Goal: Use online tool/utility: Utilize a website feature to perform a specific function

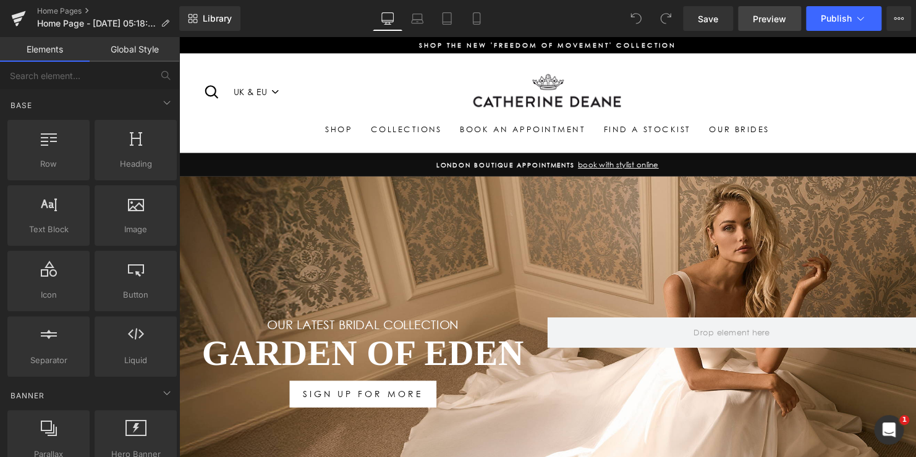
click at [763, 30] on link "Preview" at bounding box center [769, 18] width 63 height 25
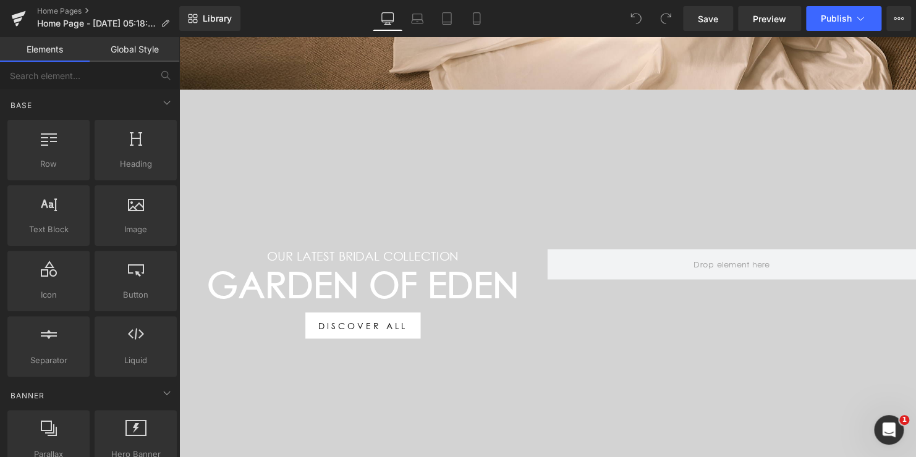
scroll to position [433, 0]
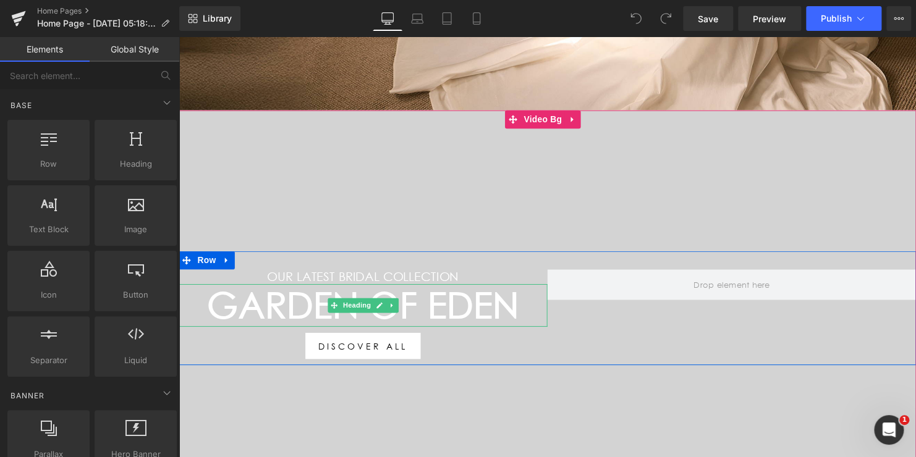
click at [409, 299] on h1 "Garden Of Eden" at bounding box center [366, 308] width 374 height 43
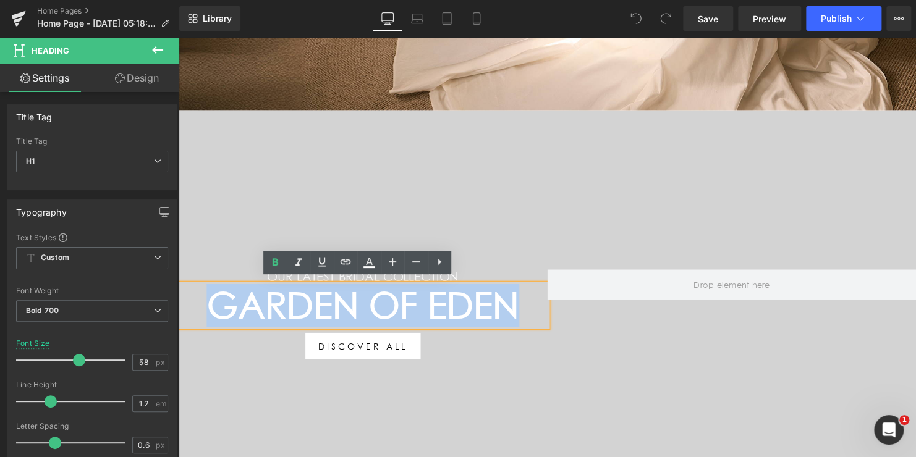
drag, startPoint x: 517, startPoint y: 307, endPoint x: 182, endPoint y: 307, distance: 335.0
click at [182, 307] on h1 "Garden Of Eden" at bounding box center [366, 308] width 374 height 43
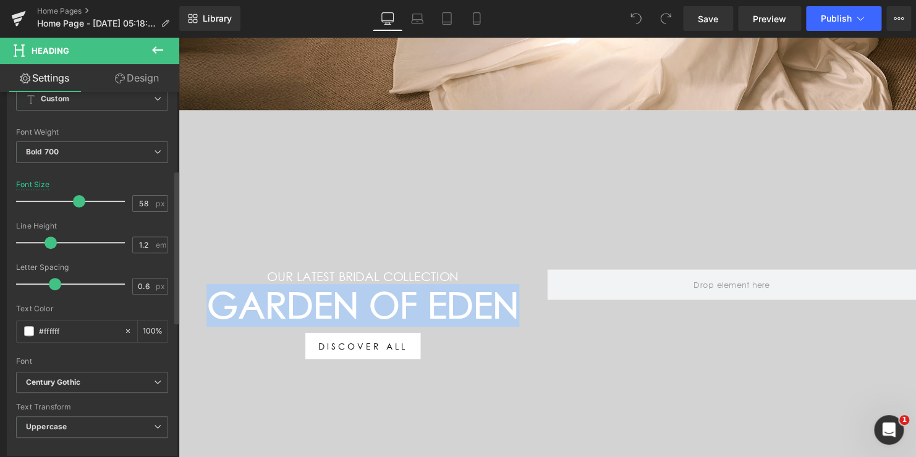
scroll to position [185, 0]
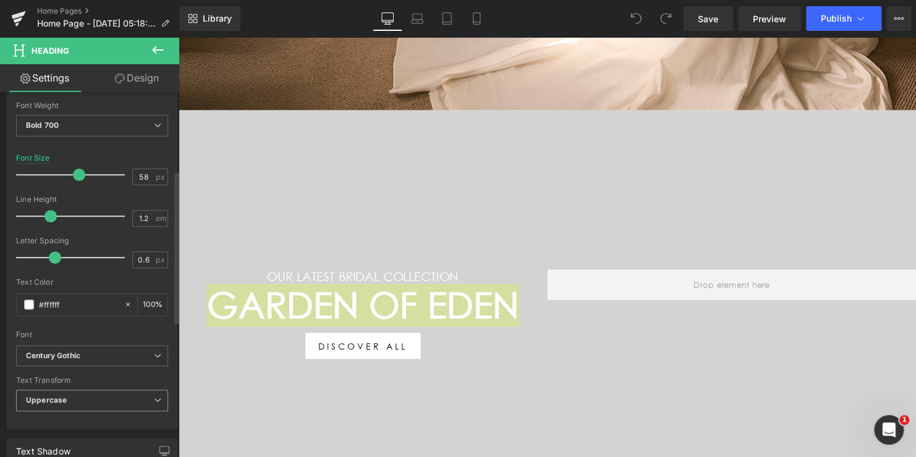
click at [60, 398] on b "Uppercase" at bounding box center [46, 400] width 41 height 9
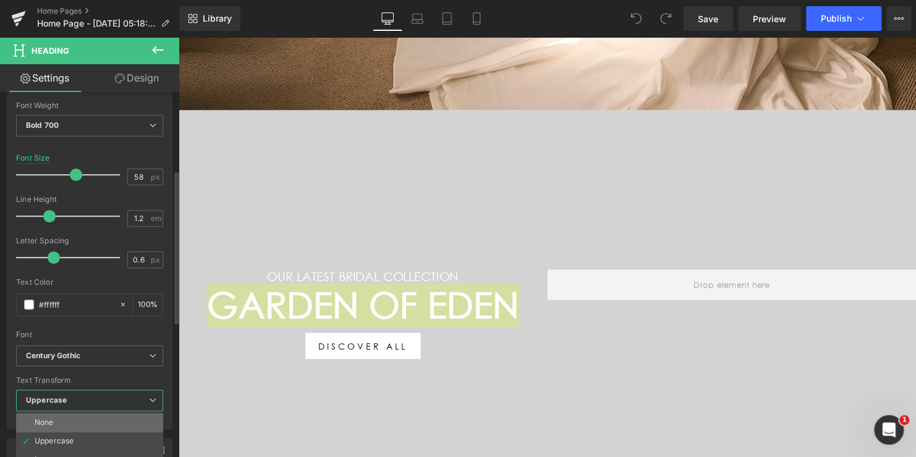
click at [58, 418] on li "None" at bounding box center [89, 423] width 147 height 19
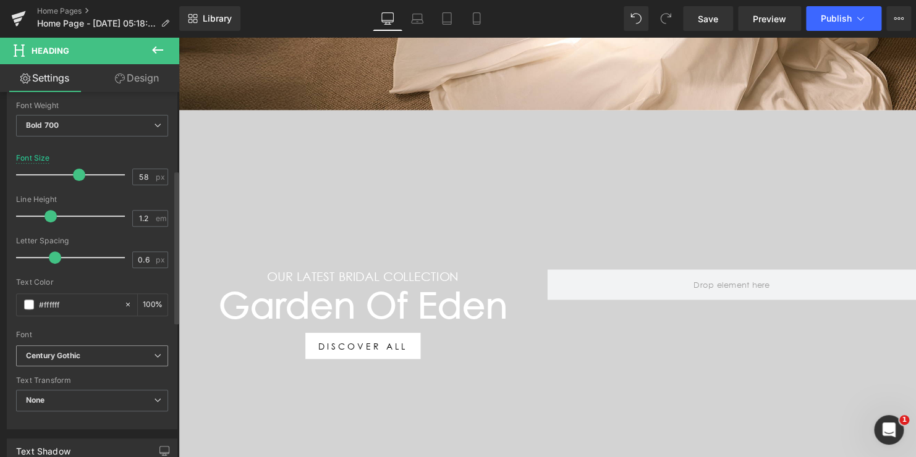
click at [77, 359] on icon "Century Gothic" at bounding box center [53, 356] width 54 height 11
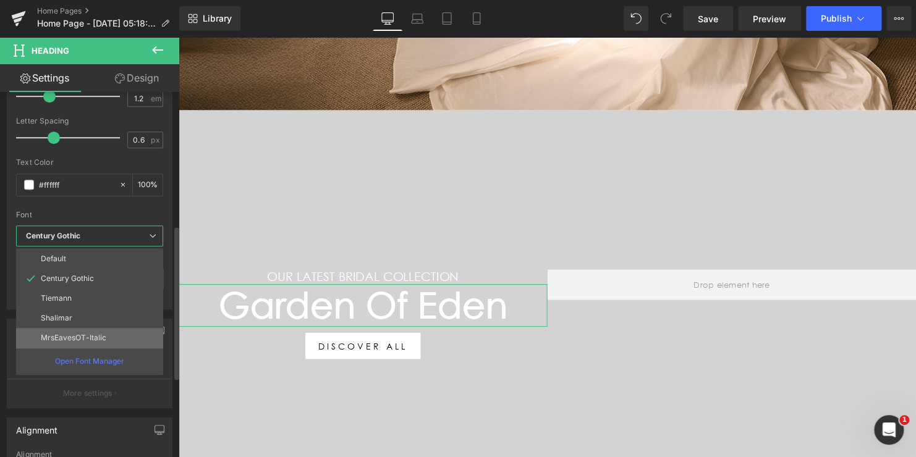
scroll to position [302, 0]
click at [82, 342] on p "MrsEavesOT-Italic" at bounding box center [74, 342] width 66 height 9
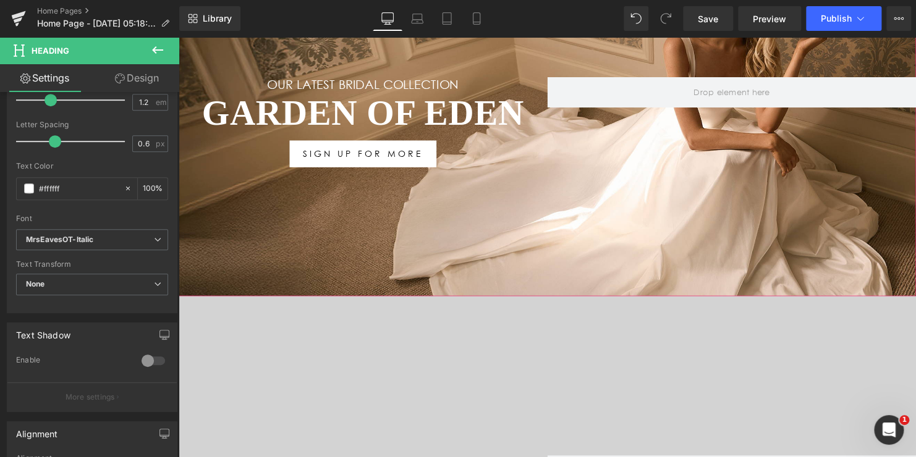
scroll to position [185, 0]
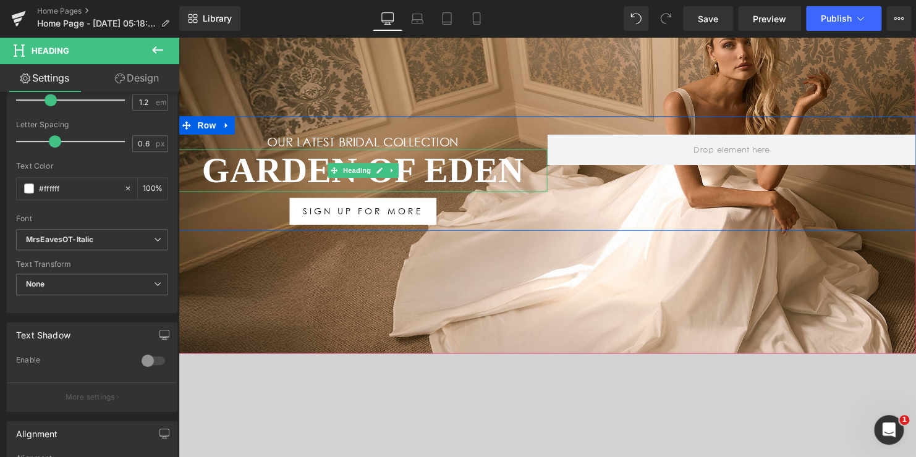
click at [409, 170] on h1 "Garden Of Eden" at bounding box center [366, 172] width 374 height 43
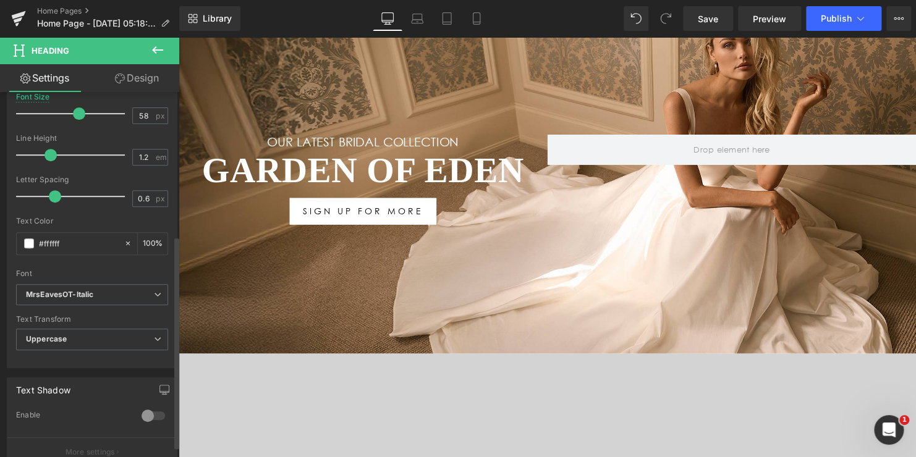
scroll to position [247, 0]
click at [99, 338] on span "Uppercase" at bounding box center [92, 339] width 152 height 22
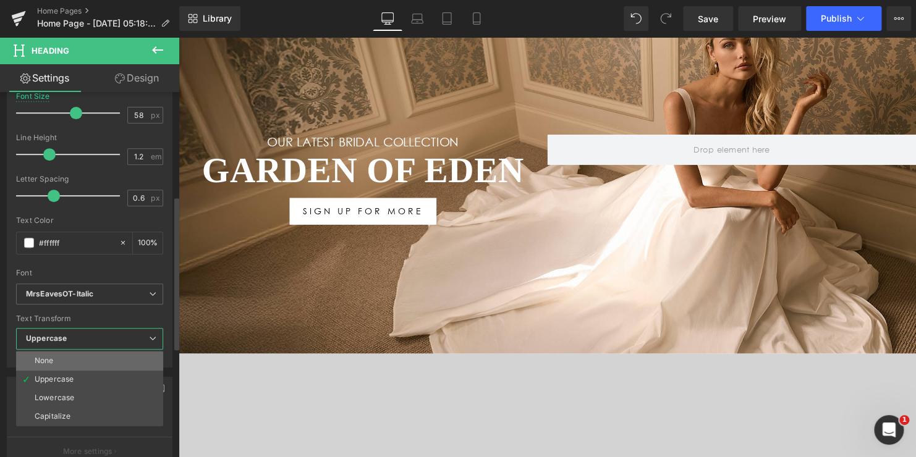
click at [76, 355] on li "None" at bounding box center [89, 361] width 147 height 19
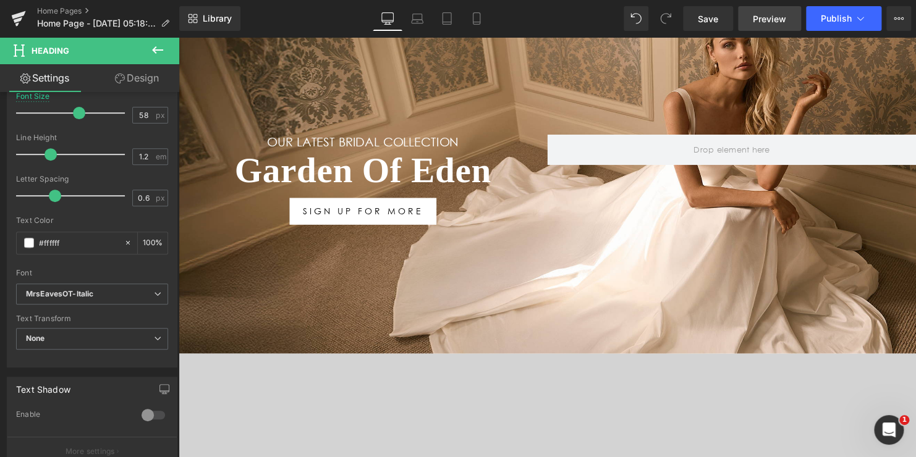
click at [767, 22] on span "Preview" at bounding box center [769, 18] width 33 height 13
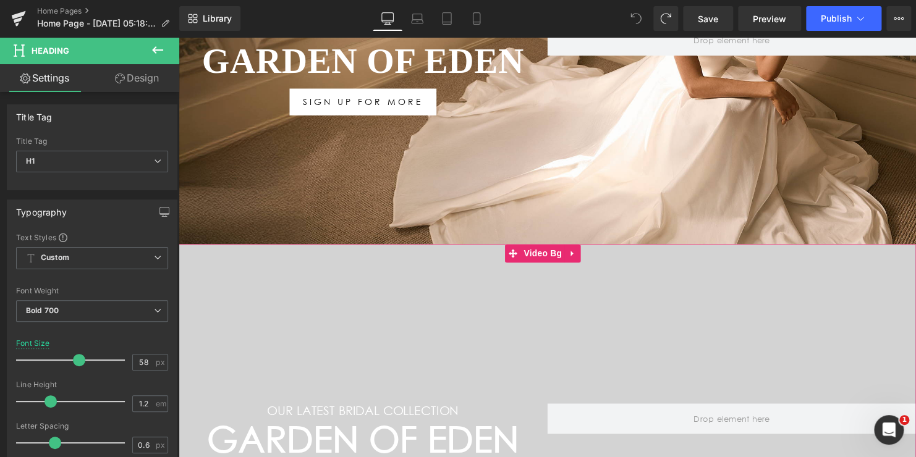
scroll to position [104, 0]
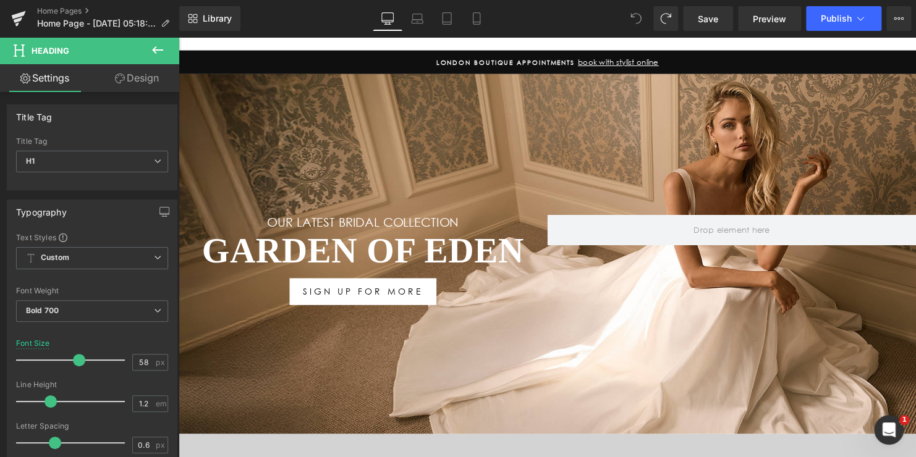
click at [409, 253] on h1 "Garden Of Eden" at bounding box center [366, 254] width 374 height 43
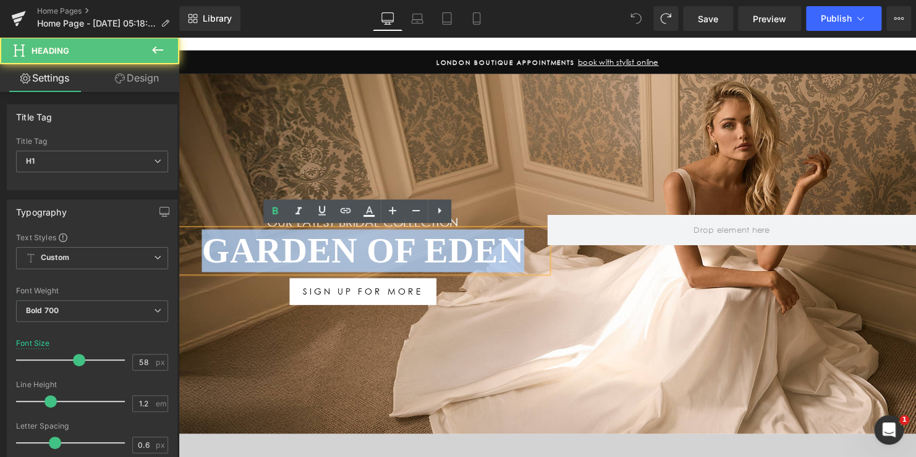
drag, startPoint x: 533, startPoint y: 251, endPoint x: 198, endPoint y: 237, distance: 334.7
click at [198, 237] on h1 "Garden Of Eden" at bounding box center [366, 254] width 374 height 43
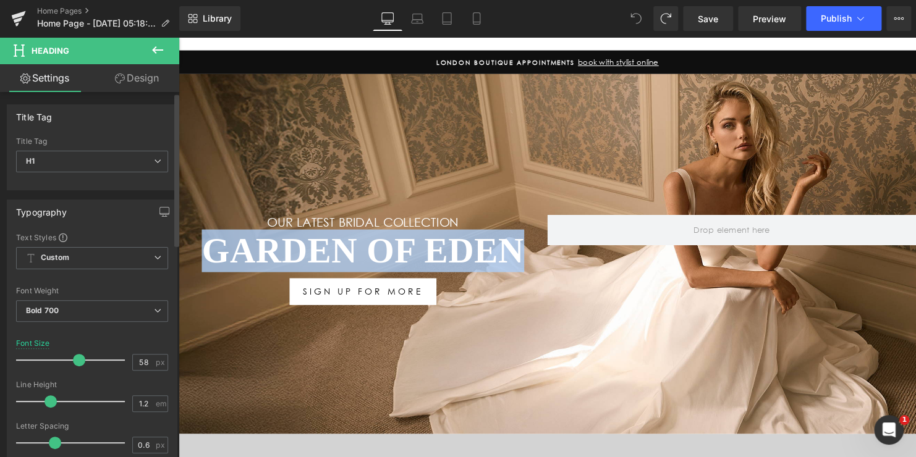
scroll to position [185, 0]
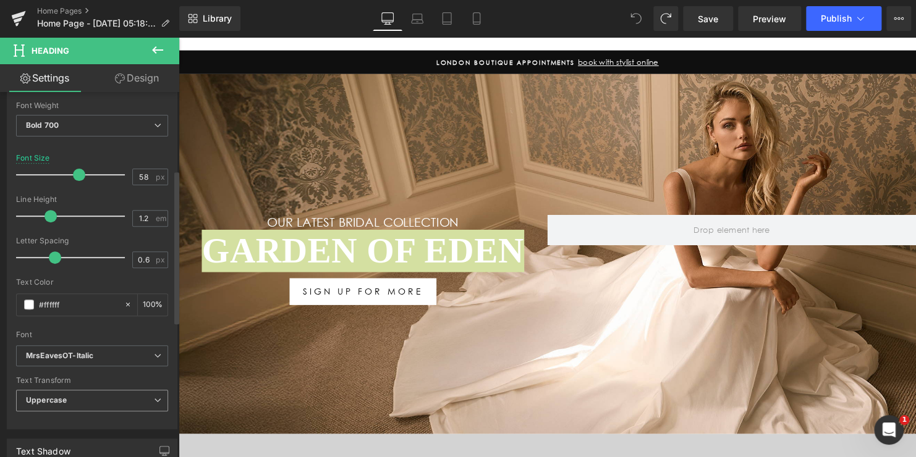
click at [67, 401] on span "Uppercase" at bounding box center [92, 401] width 152 height 22
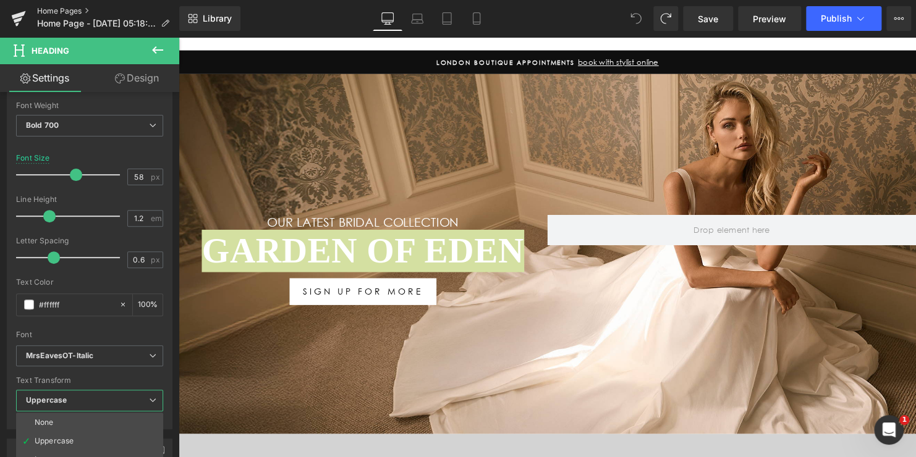
click at [67, 9] on link "Home Pages" at bounding box center [108, 11] width 142 height 10
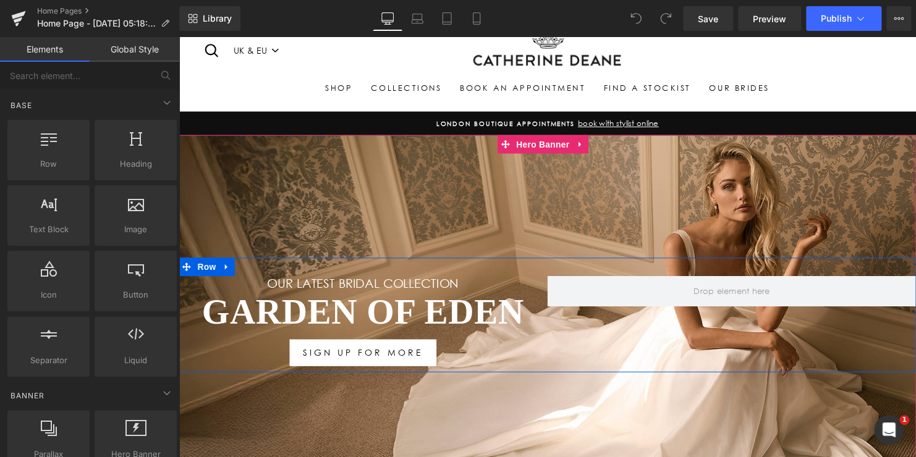
scroll to position [62, 0]
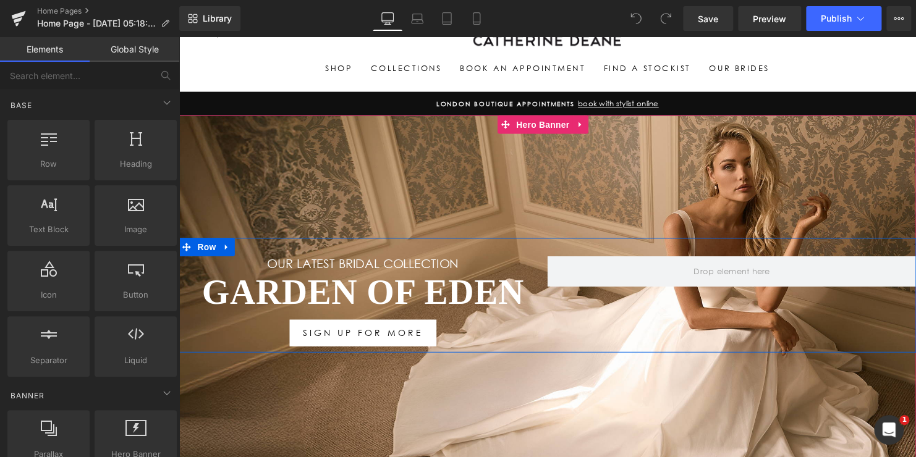
click at [502, 300] on h1 "Garden Of Eden" at bounding box center [366, 296] width 374 height 43
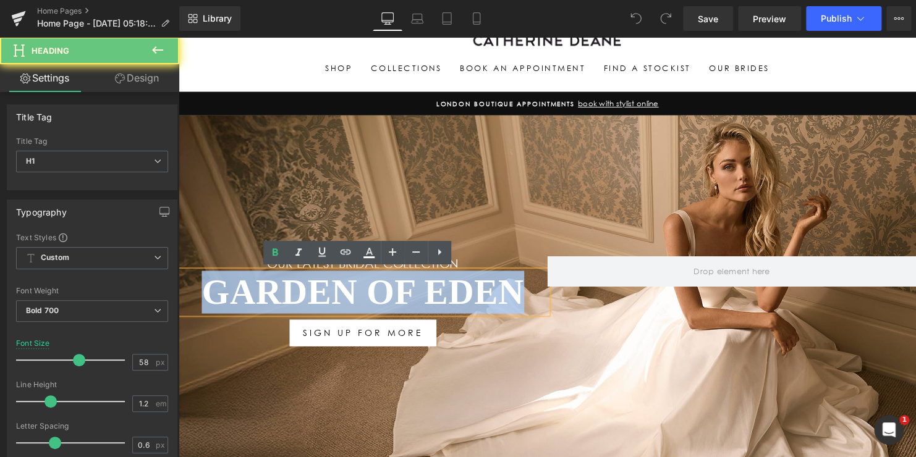
drag, startPoint x: 535, startPoint y: 298, endPoint x: 158, endPoint y: 279, distance: 378.2
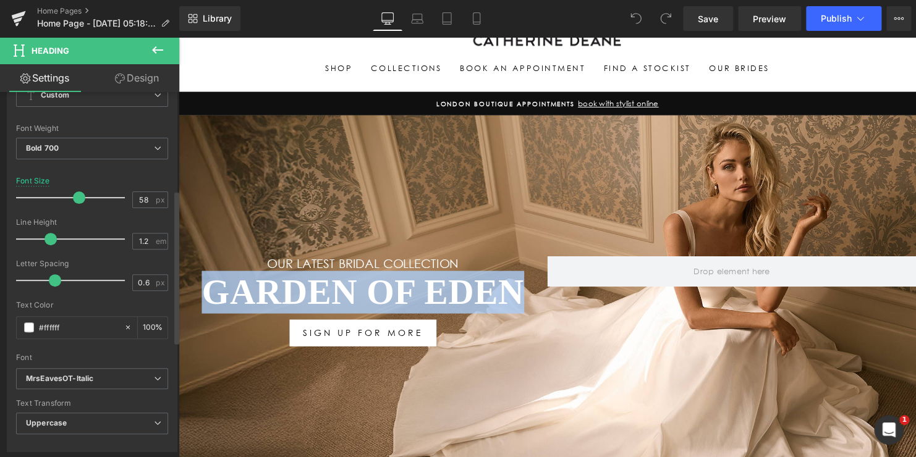
scroll to position [247, 0]
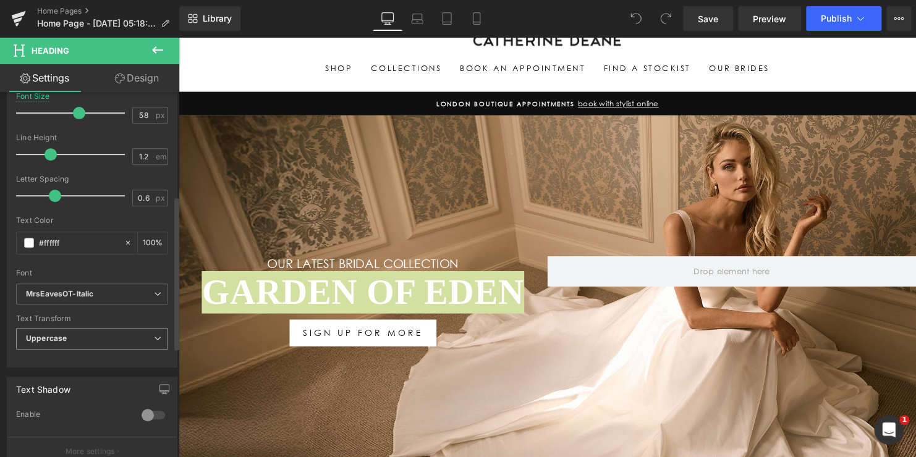
click at [75, 341] on span "Uppercase" at bounding box center [92, 339] width 152 height 22
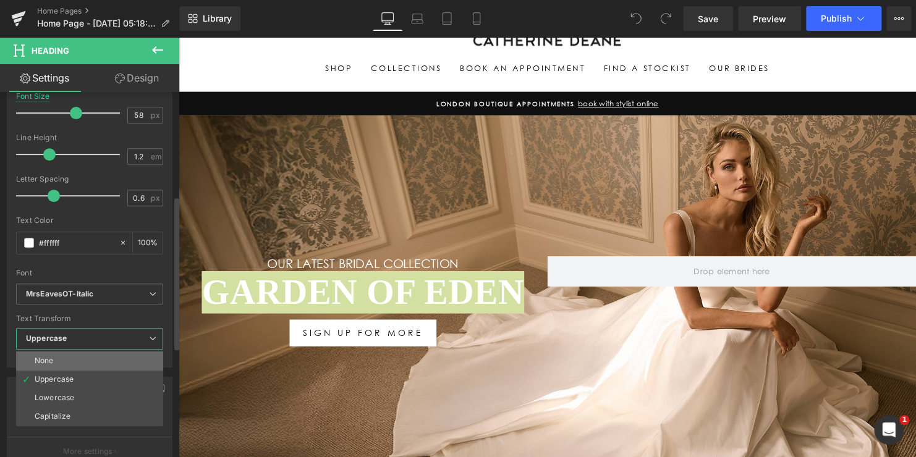
click at [75, 359] on li "None" at bounding box center [89, 361] width 147 height 19
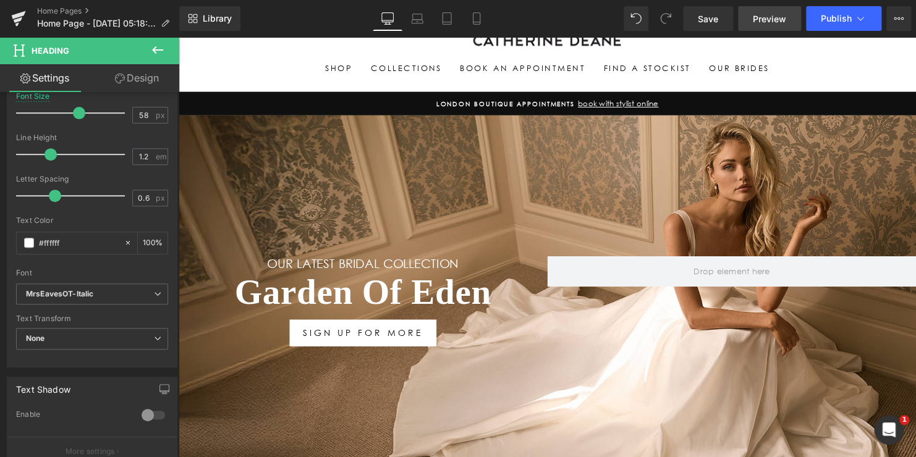
click at [766, 19] on span "Preview" at bounding box center [769, 18] width 33 height 13
click at [707, 19] on span "Save" at bounding box center [708, 18] width 20 height 13
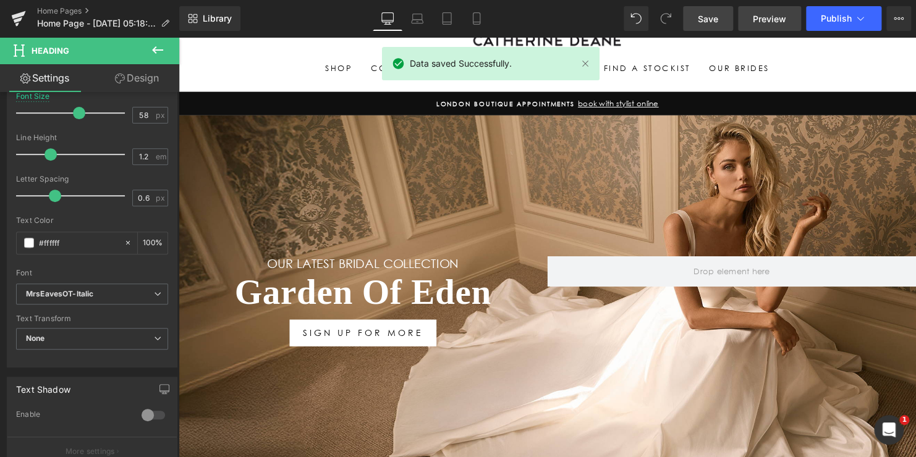
click at [762, 14] on span "Preview" at bounding box center [769, 18] width 33 height 13
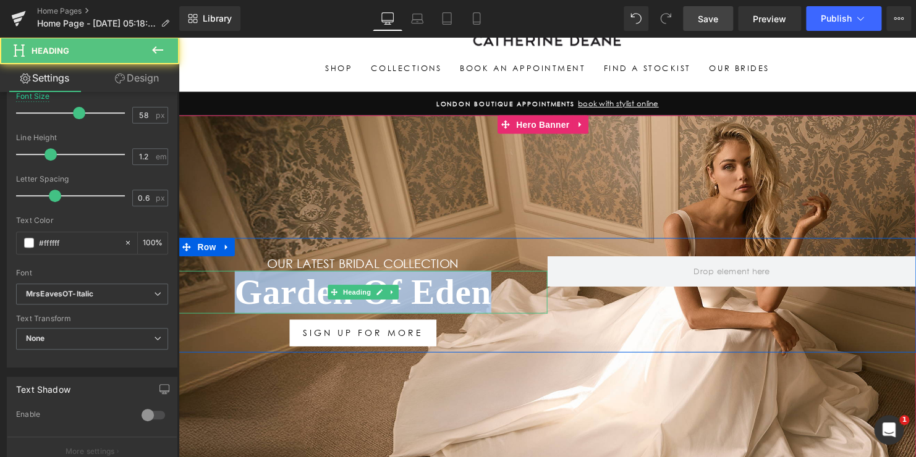
drag, startPoint x: 492, startPoint y: 294, endPoint x: 192, endPoint y: 295, distance: 300.4
click at [216, 292] on h1 "Garden Of Eden" at bounding box center [366, 296] width 374 height 43
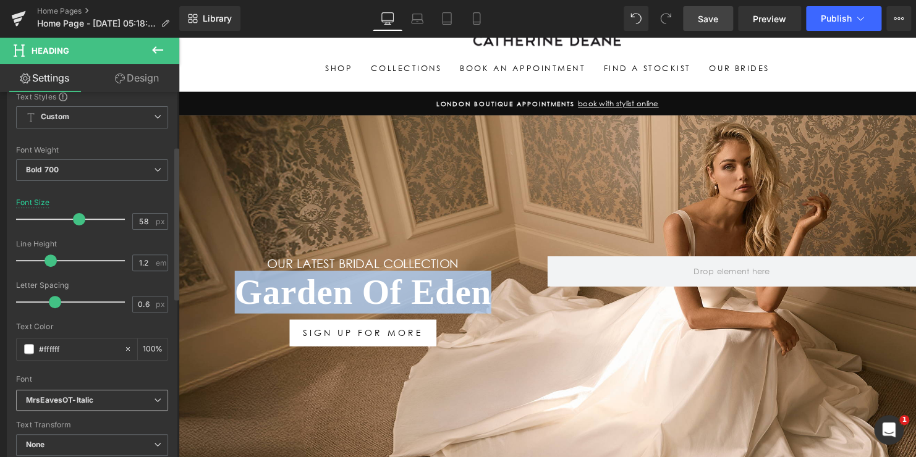
scroll to position [124, 0]
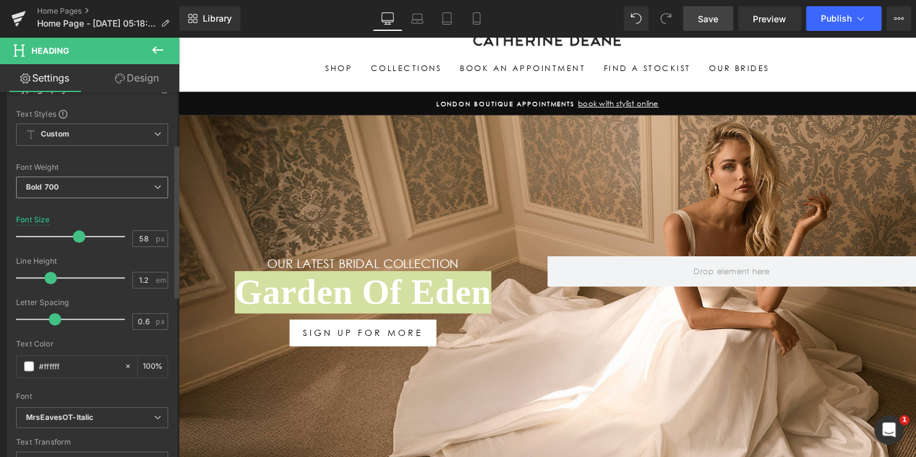
click at [106, 192] on span "Bold 700" at bounding box center [92, 188] width 152 height 22
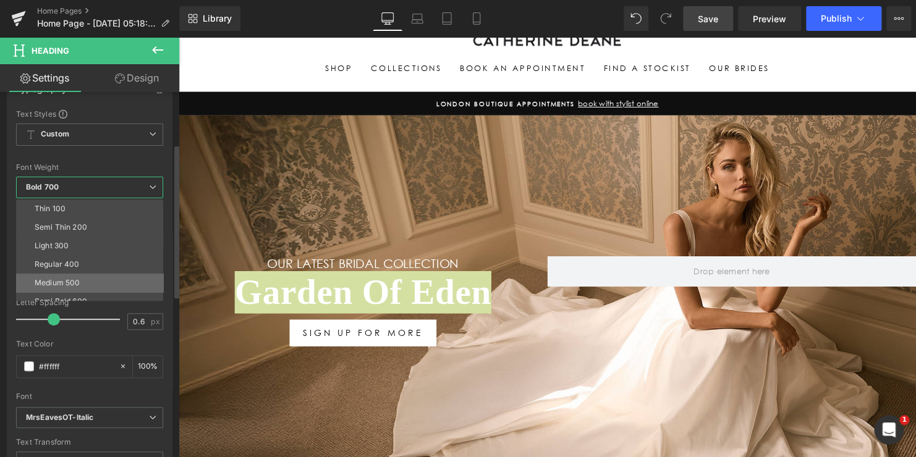
click at [90, 276] on li "Medium 500" at bounding box center [92, 283] width 153 height 19
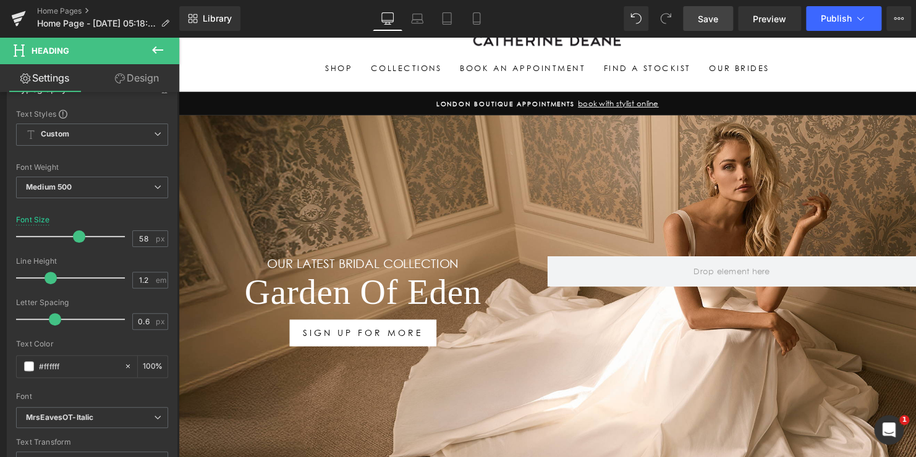
click at [707, 20] on span "Save" at bounding box center [708, 18] width 20 height 13
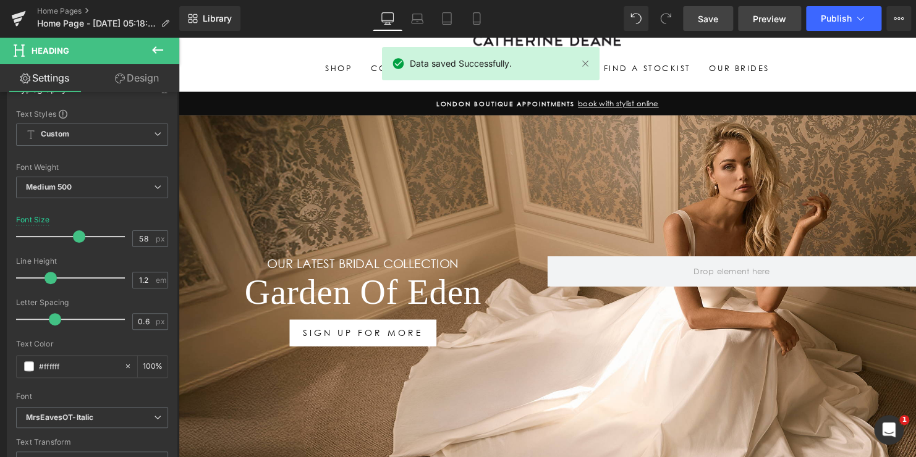
click at [768, 15] on span "Preview" at bounding box center [769, 18] width 33 height 13
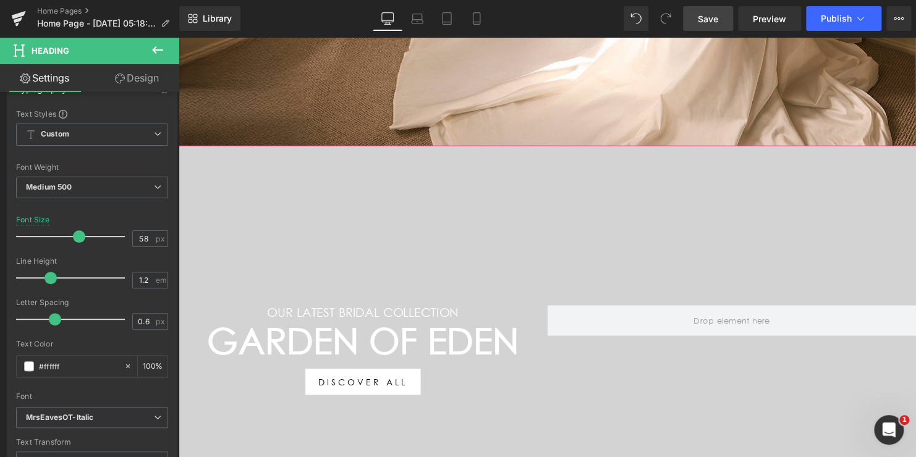
scroll to position [495, 0]
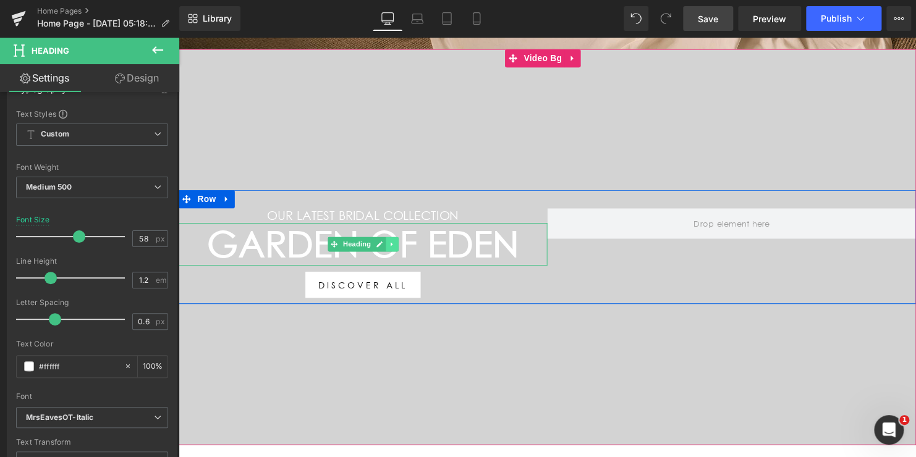
click at [394, 240] on link at bounding box center [395, 247] width 13 height 15
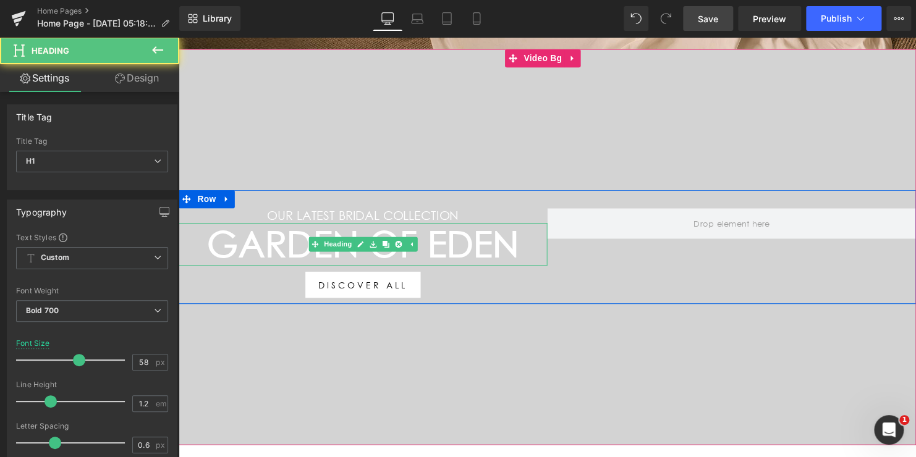
drag, startPoint x: 525, startPoint y: 236, endPoint x: 397, endPoint y: 244, distance: 128.2
click at [398, 245] on div "Garden Of Eden Heading" at bounding box center [366, 247] width 374 height 43
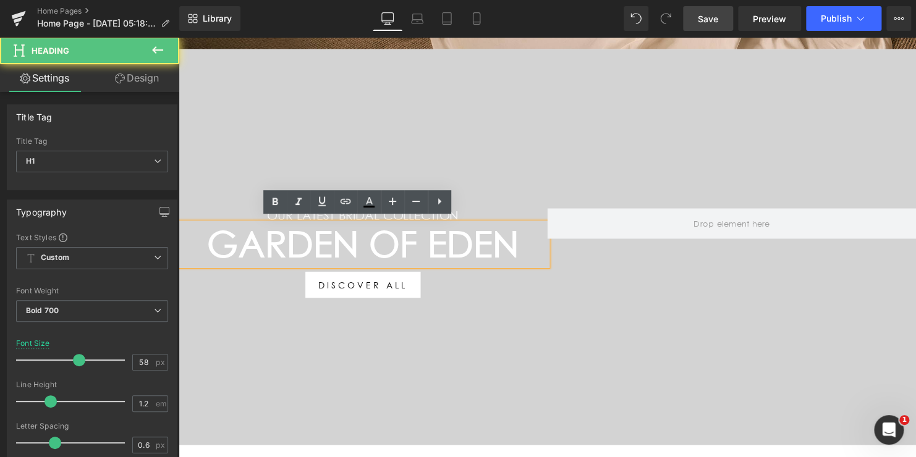
click at [501, 242] on h1 "Garden Of Eden" at bounding box center [366, 247] width 374 height 43
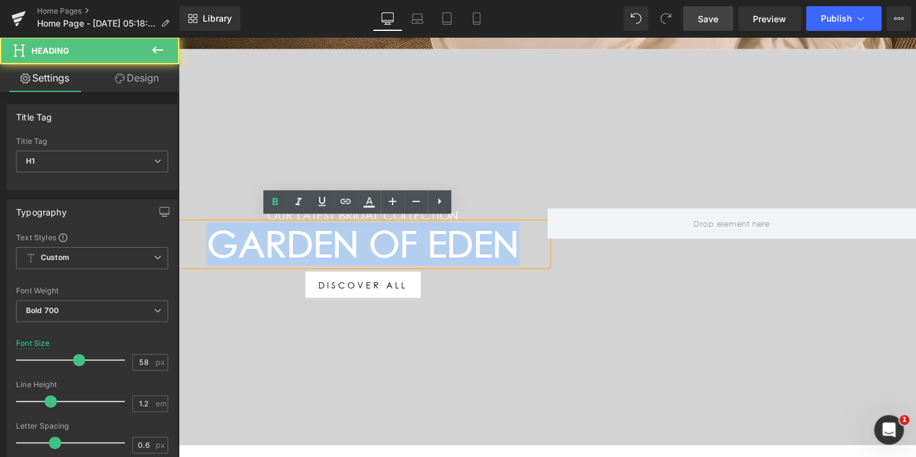
drag, startPoint x: 520, startPoint y: 240, endPoint x: 200, endPoint y: 244, distance: 320.2
click at [200, 244] on h1 "Garden Of Eden" at bounding box center [366, 247] width 374 height 43
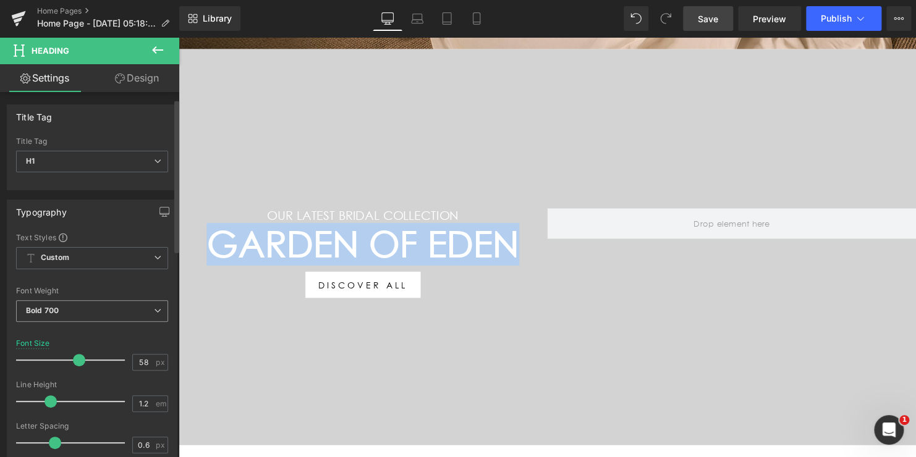
scroll to position [62, 0]
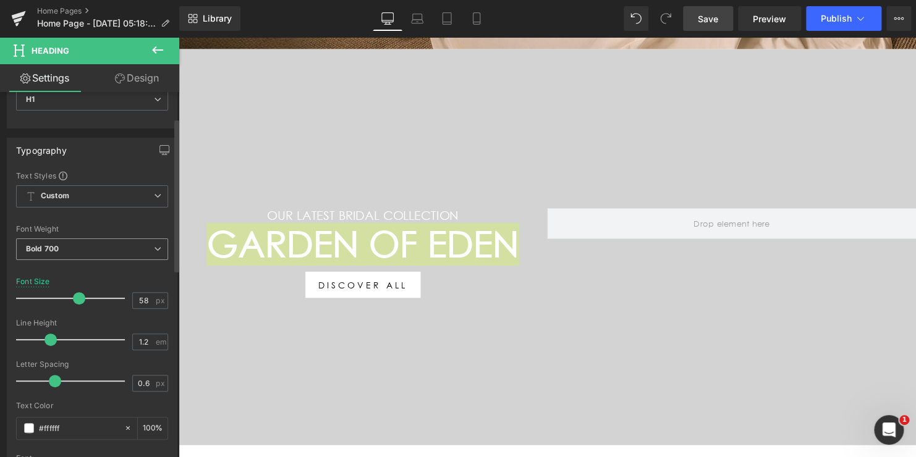
click at [82, 240] on span "Bold 700" at bounding box center [92, 250] width 152 height 22
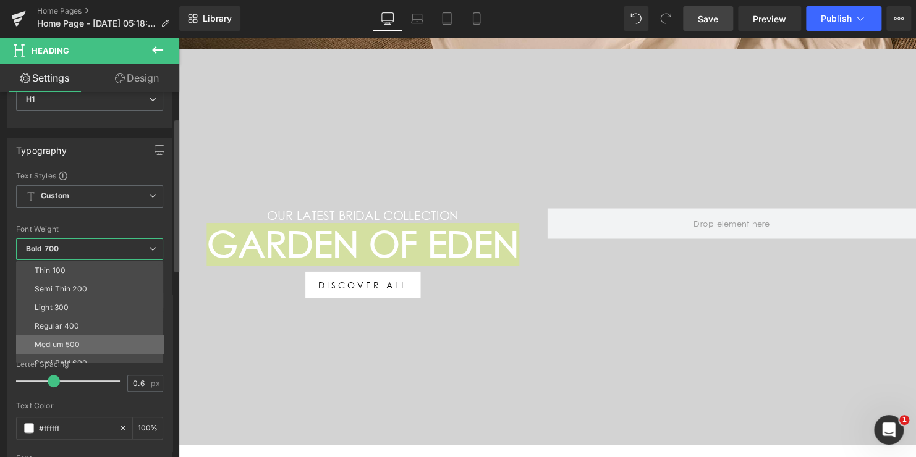
click at [67, 341] on div "Medium 500" at bounding box center [57, 345] width 45 height 9
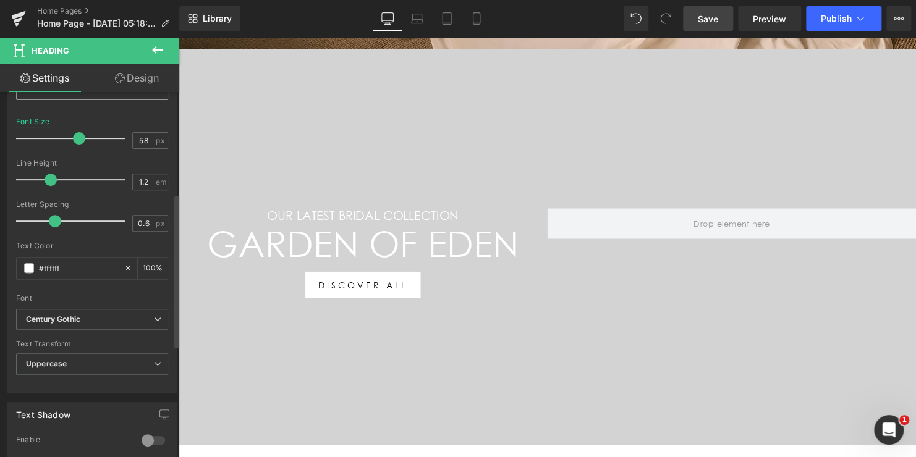
scroll to position [247, 0]
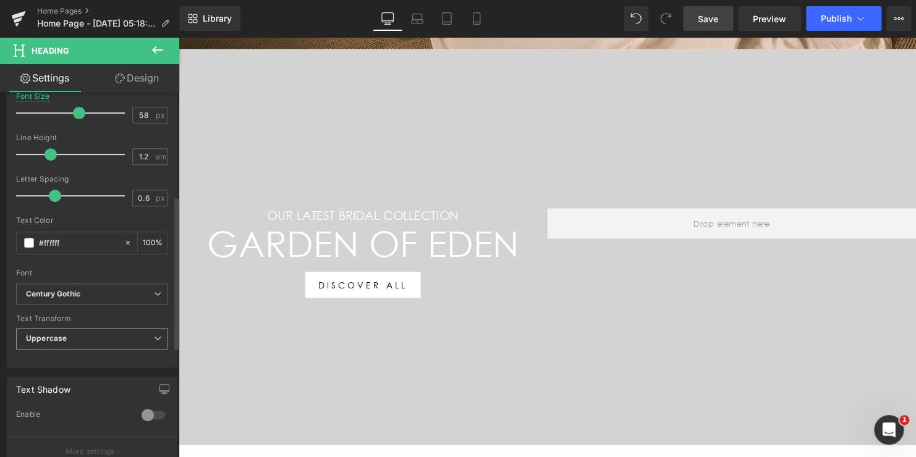
click at [67, 338] on span "Uppercase" at bounding box center [92, 339] width 152 height 22
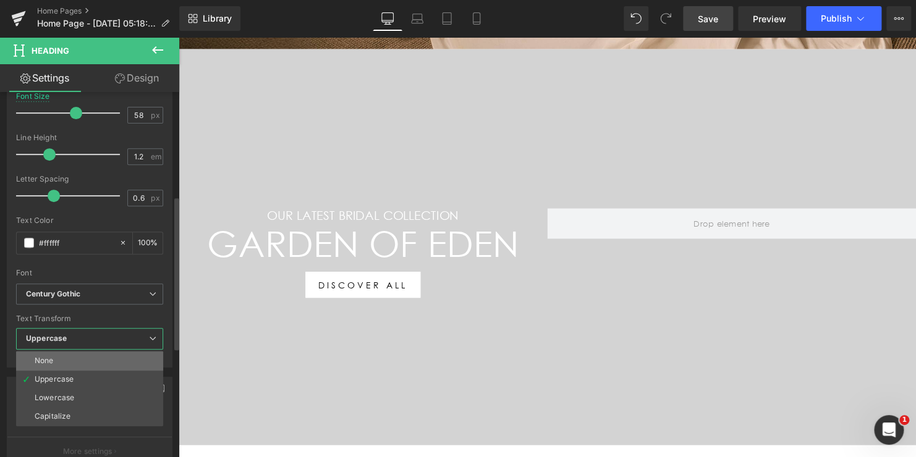
click at [62, 359] on li "None" at bounding box center [89, 361] width 147 height 19
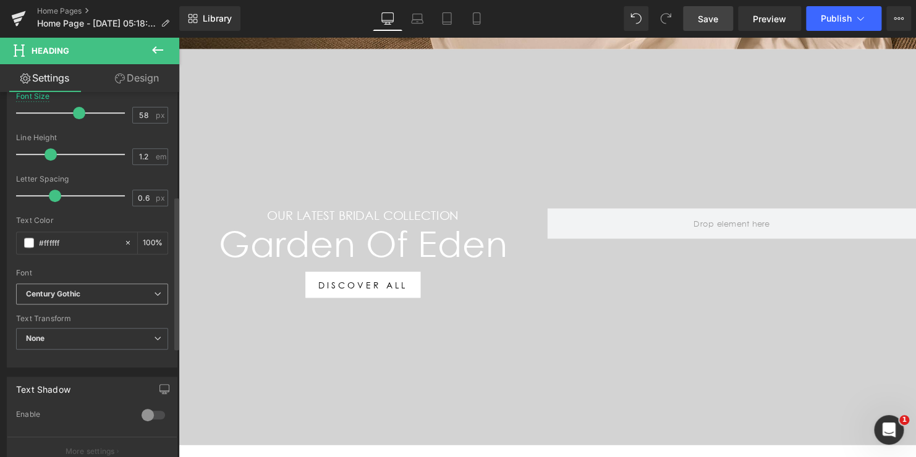
click at [145, 295] on b "Century Gothic" at bounding box center [90, 294] width 128 height 11
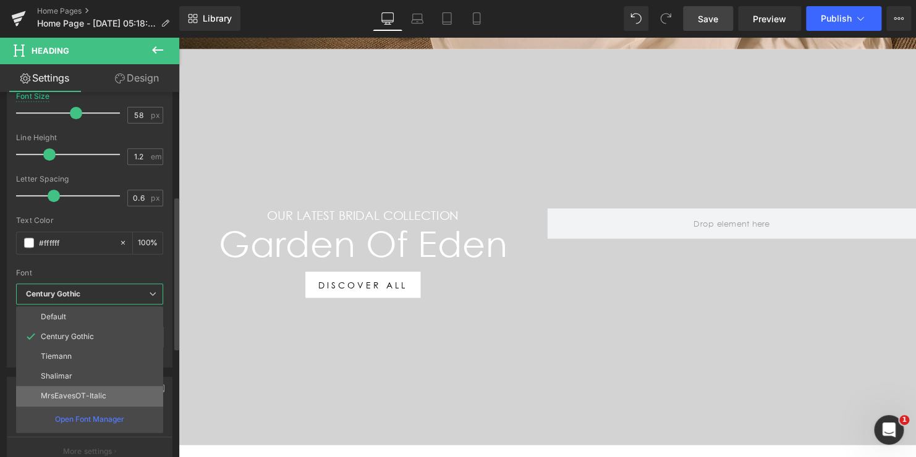
click at [75, 396] on p "MrsEavesOT-Italic" at bounding box center [74, 396] width 66 height 9
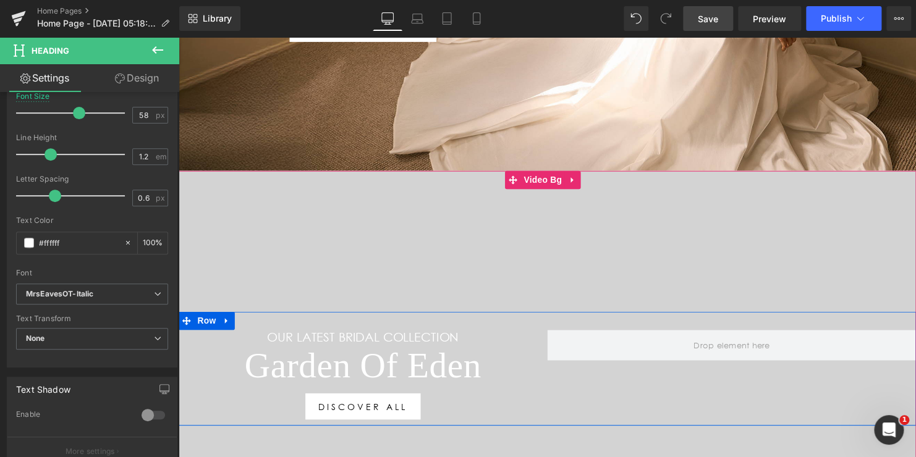
scroll to position [185, 0]
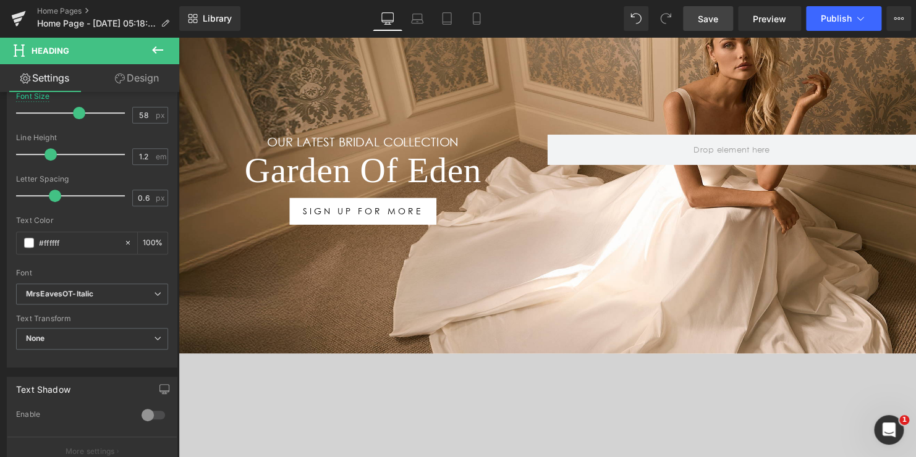
drag, startPoint x: 710, startPoint y: 18, endPoint x: 421, endPoint y: 113, distance: 304.4
click at [710, 18] on span "Save" at bounding box center [708, 18] width 20 height 13
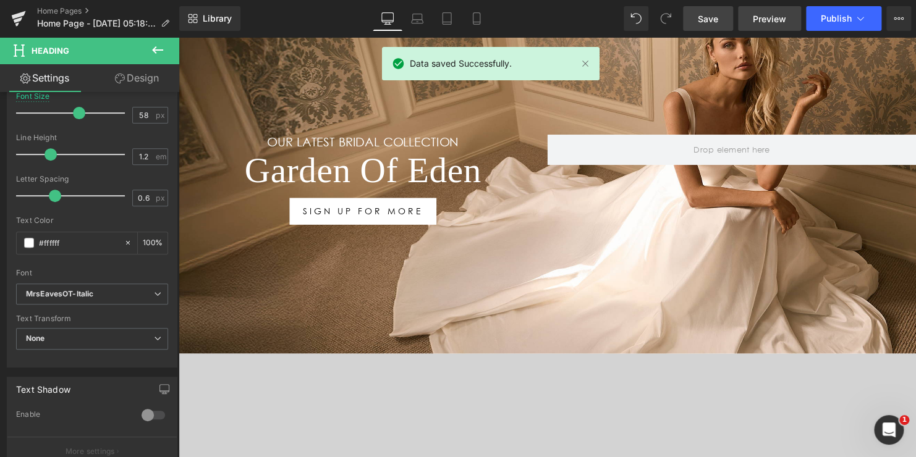
click at [760, 20] on span "Preview" at bounding box center [769, 18] width 33 height 13
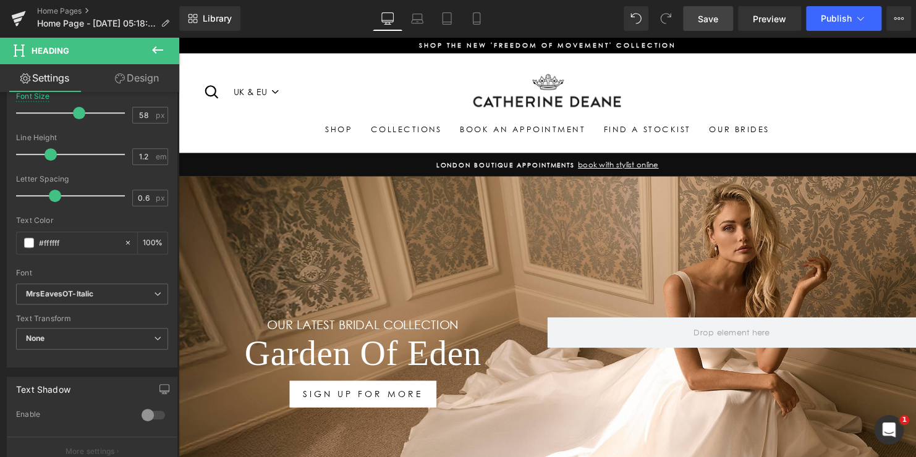
scroll to position [0, 0]
click at [72, 11] on link "Home Pages" at bounding box center [108, 11] width 142 height 10
